Goal: Information Seeking & Learning: Learn about a topic

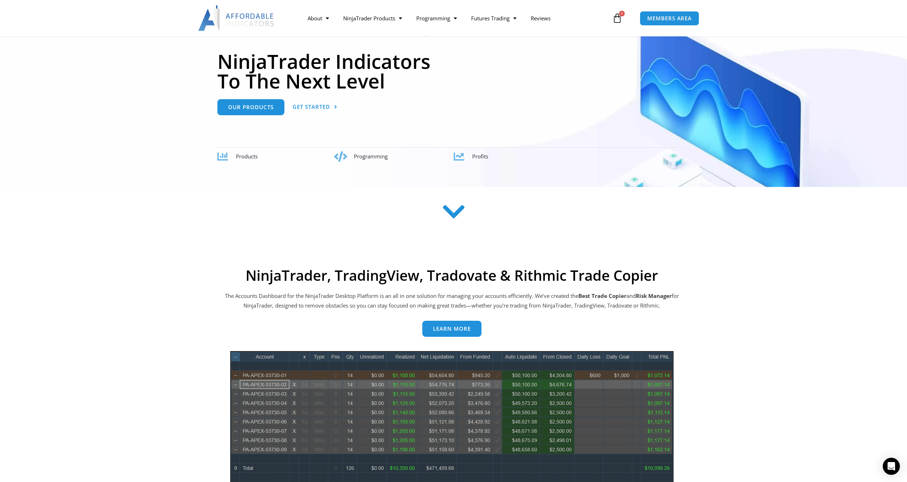
scroll to position [71, 0]
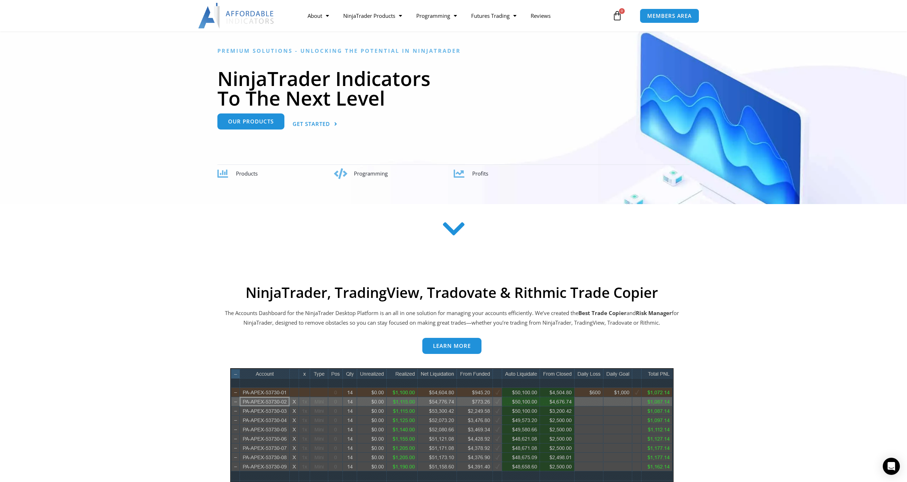
click at [268, 123] on span "Our Products" at bounding box center [251, 121] width 46 height 5
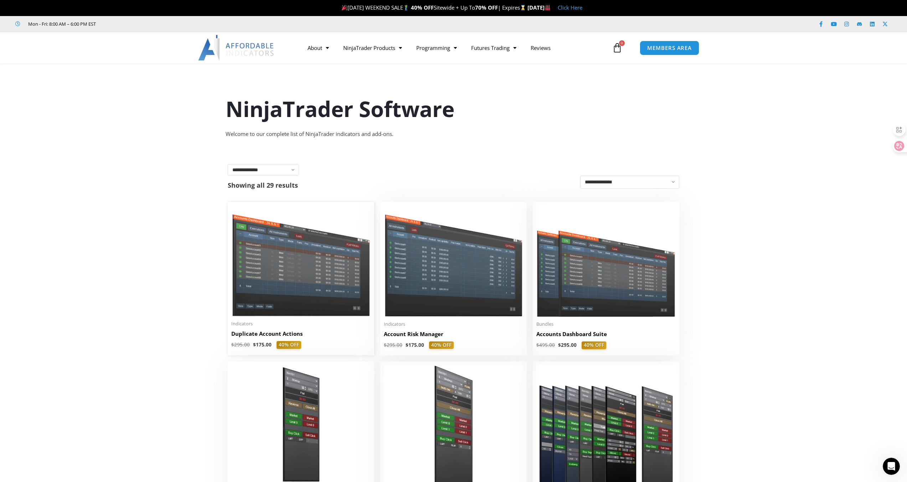
click at [307, 261] on img at bounding box center [300, 260] width 139 height 111
